Goal: Task Accomplishment & Management: Manage account settings

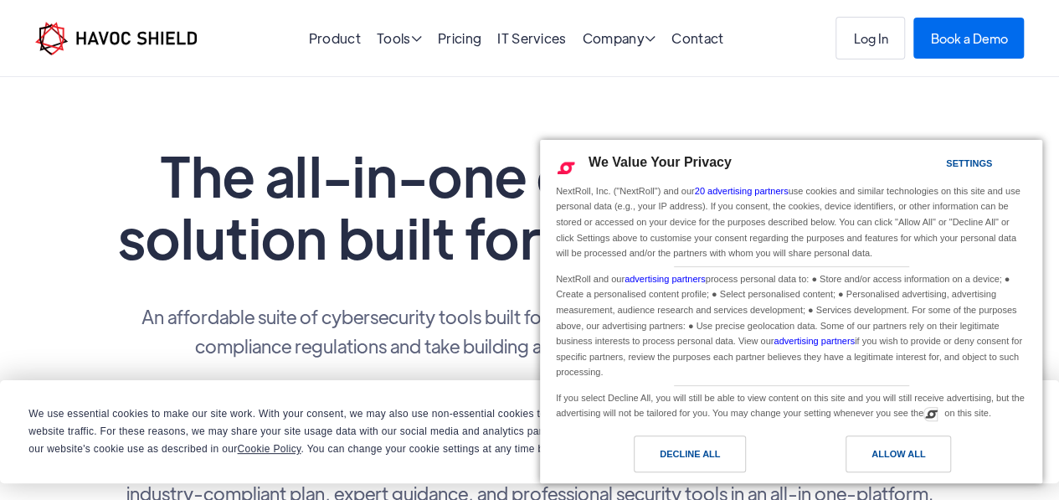
click at [864, 453] on div "Allow All" at bounding box center [897, 453] width 105 height 37
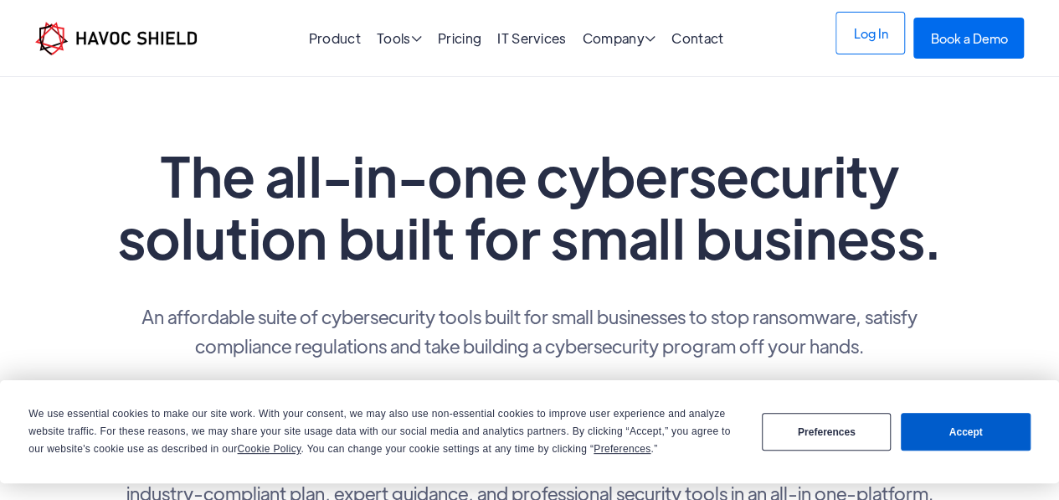
click at [871, 39] on link "Log In" at bounding box center [869, 33] width 69 height 43
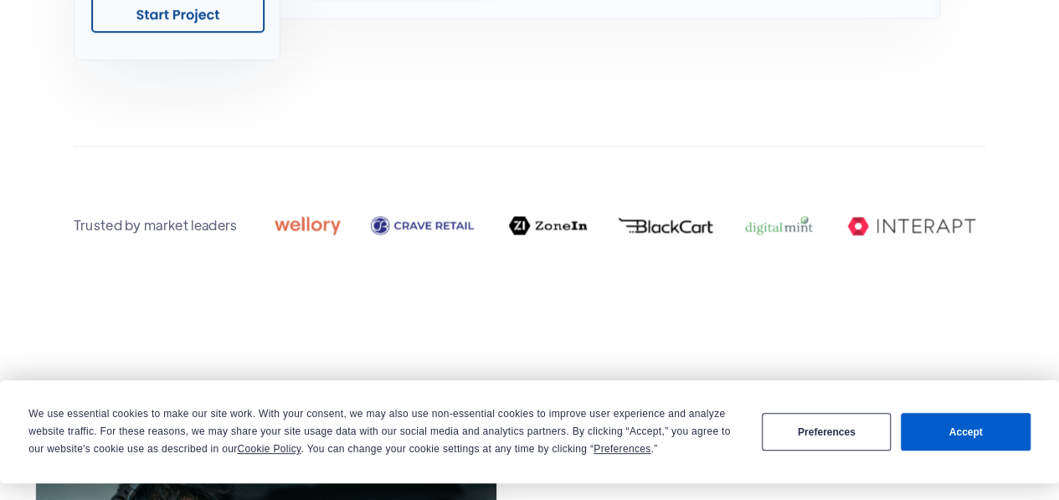
scroll to position [1339, 0]
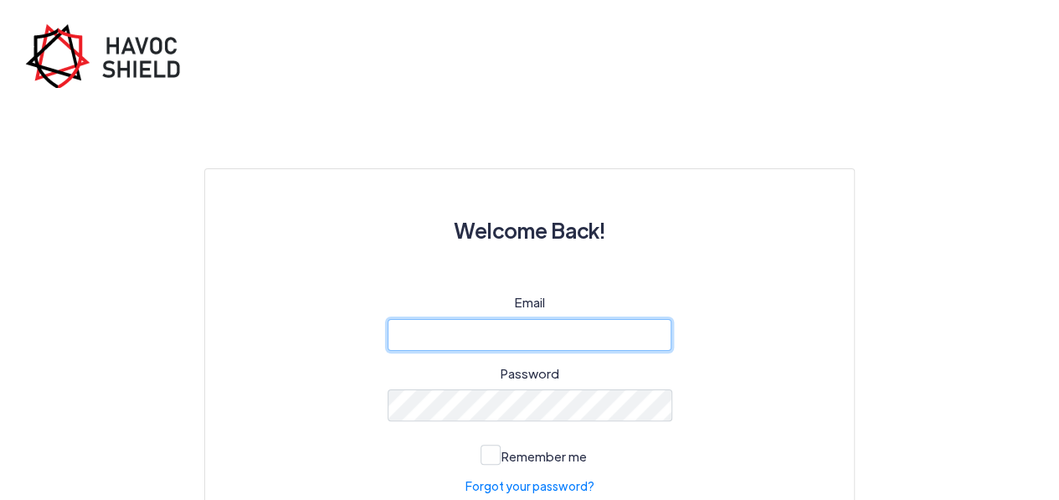
click at [548, 337] on input "email" at bounding box center [530, 335] width 285 height 32
type input "jeremiahoyebode4@gmail.com"
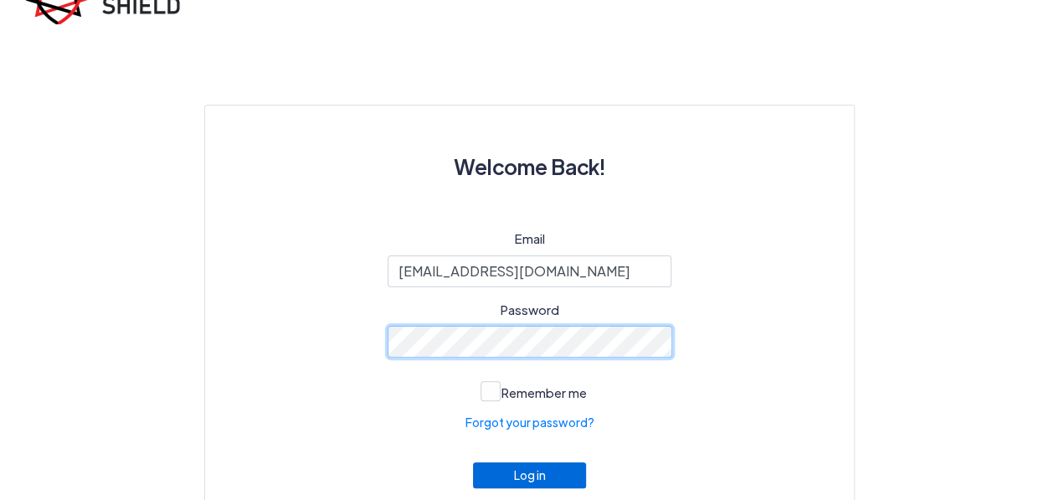
scroll to position [131, 0]
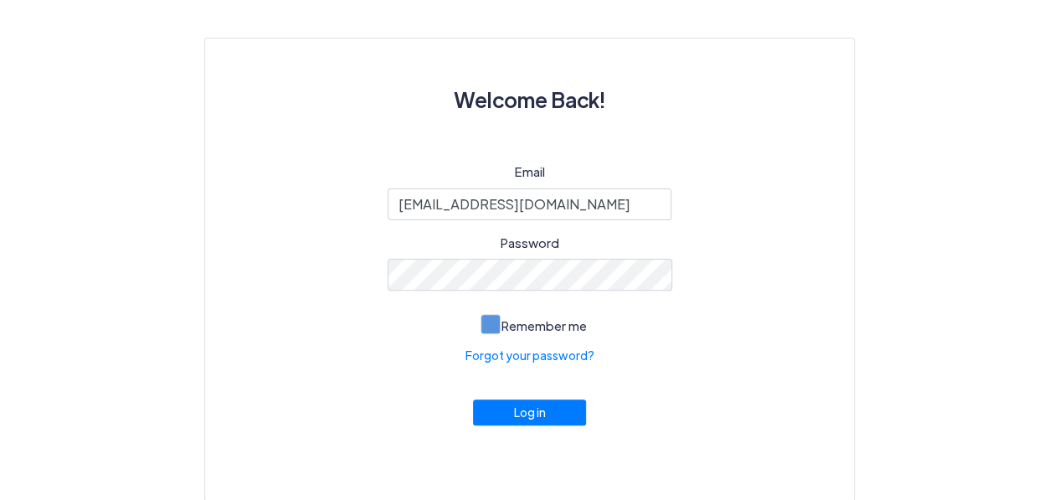
click at [485, 316] on span at bounding box center [490, 324] width 20 height 20
click at [0, 0] on input "Remember me" at bounding box center [0, 0] width 0 height 0
click at [542, 416] on button "Log in" at bounding box center [530, 408] width 114 height 26
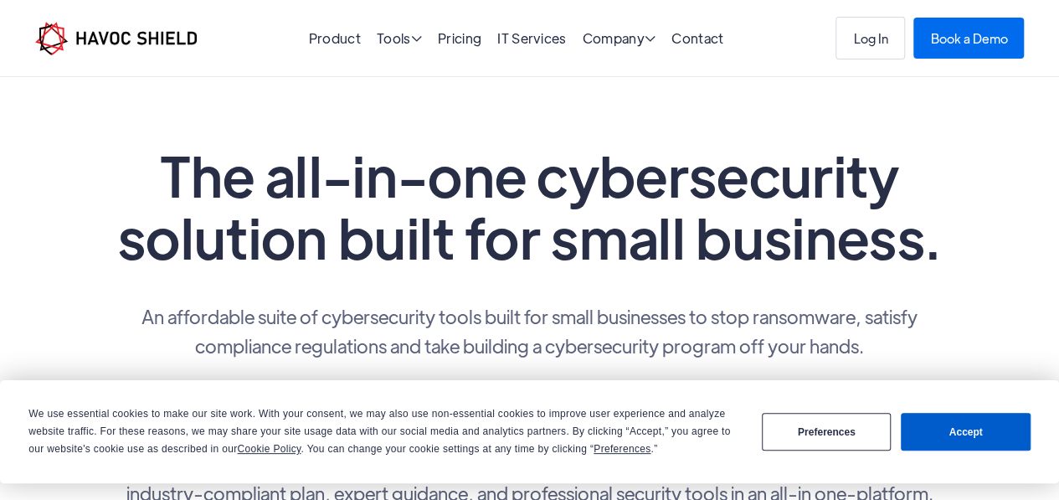
click at [904, 425] on button "Accept" at bounding box center [965, 432] width 129 height 38
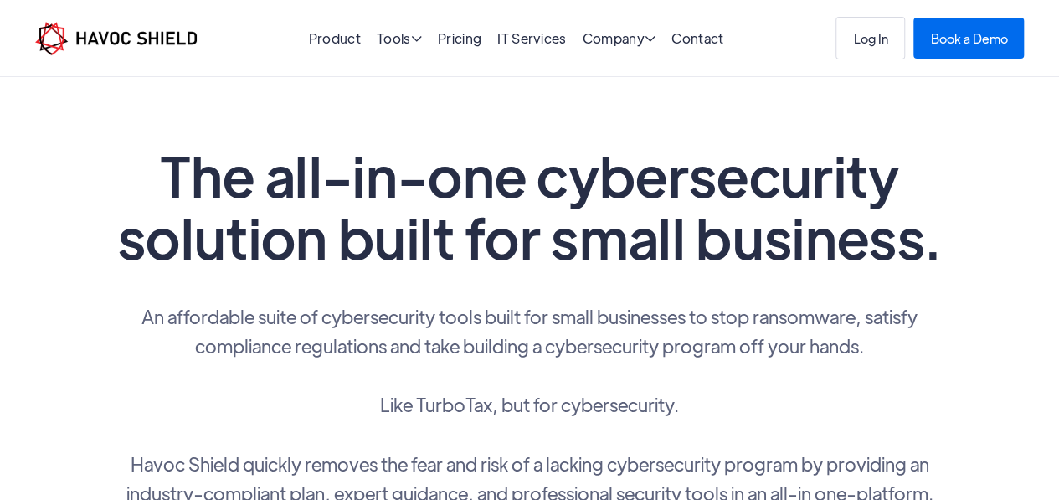
scroll to position [335, 0]
